Goal: Find specific page/section: Find specific page/section

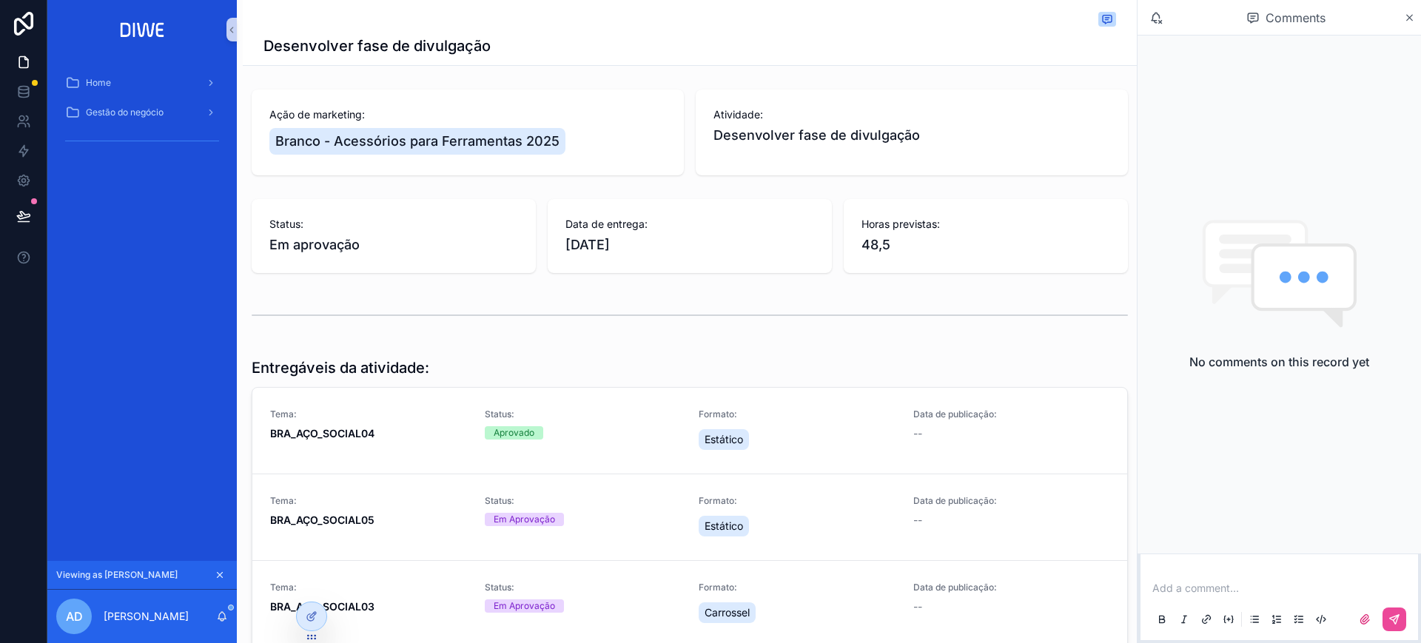
click at [218, 568] on button "scrollable content" at bounding box center [220, 575] width 16 height 16
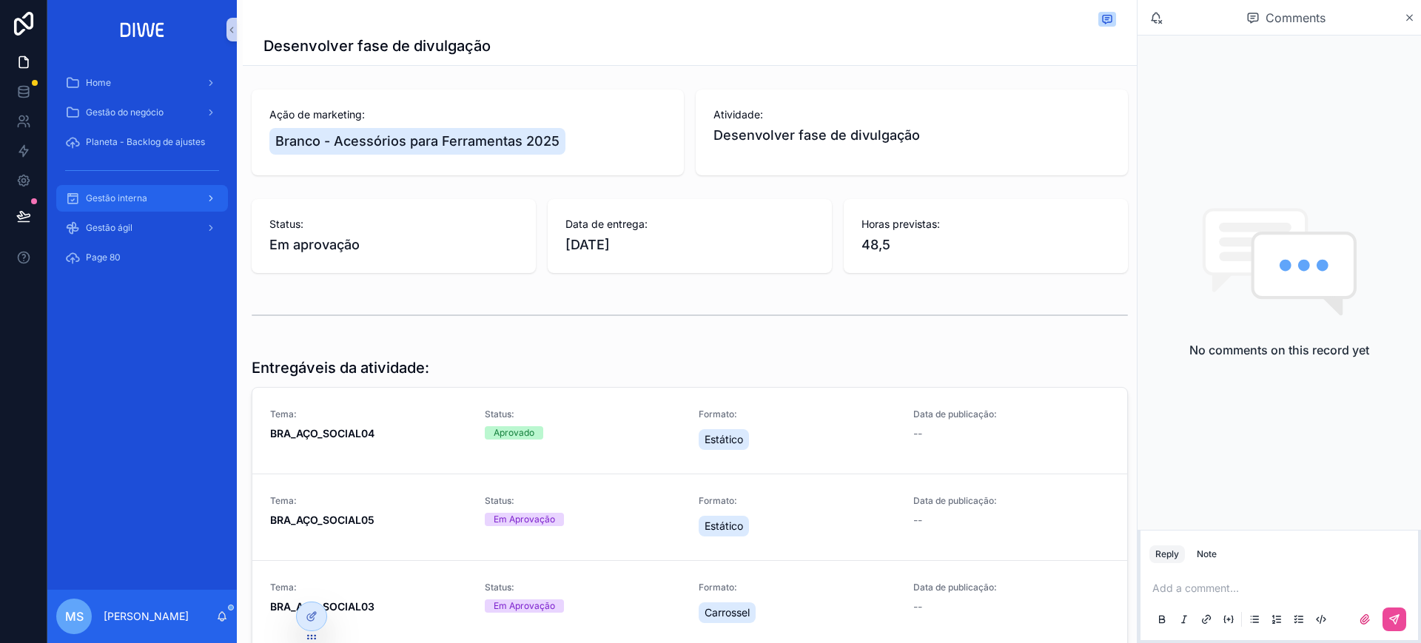
click at [147, 184] on div "Gestão interna" at bounding box center [141, 199] width 189 height 30
click at [167, 194] on div "Gestão interna" at bounding box center [142, 198] width 154 height 24
